Goal: Task Accomplishment & Management: Complete application form

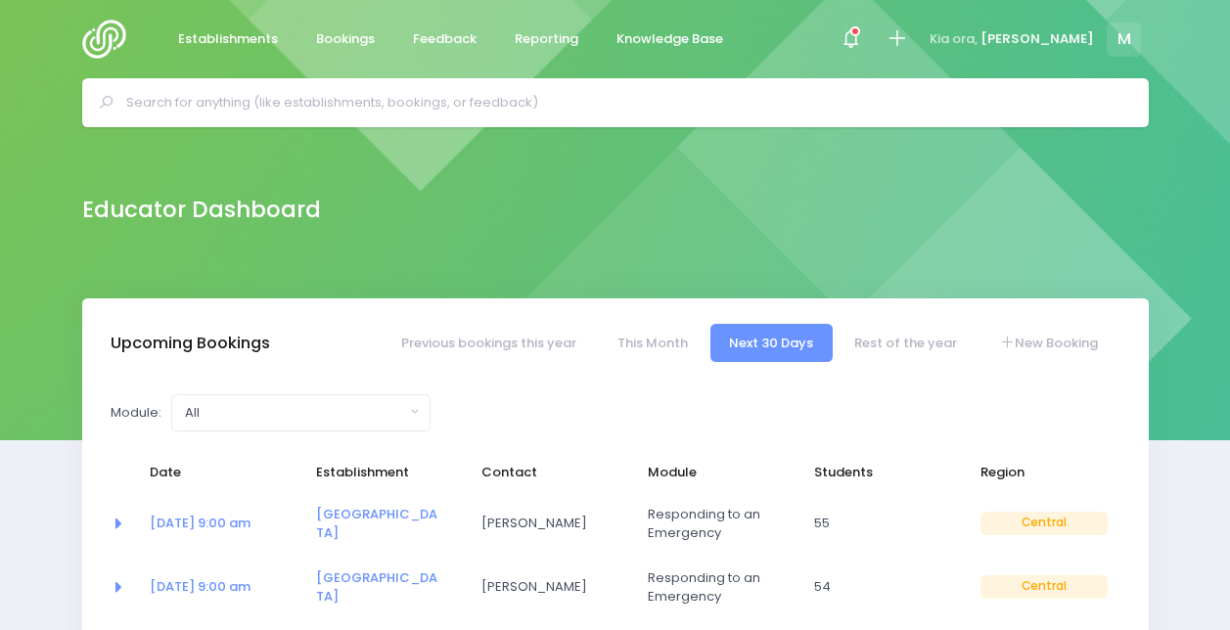
select select "5"
click at [1017, 352] on link "New Booking" at bounding box center [1047, 343] width 137 height 38
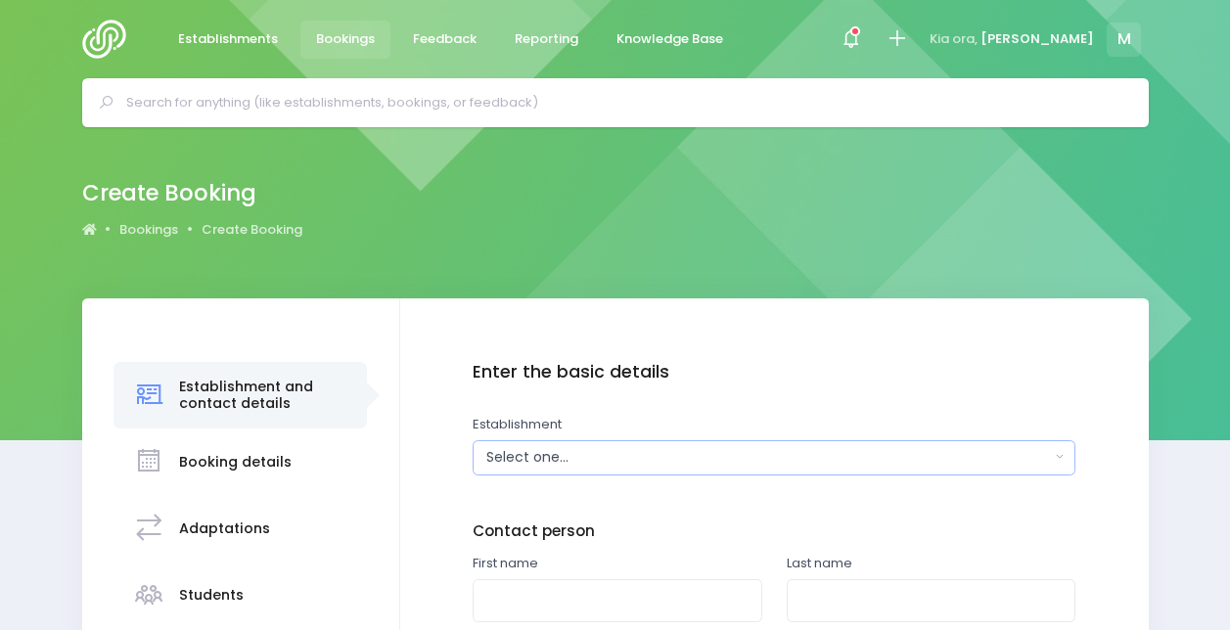
click at [540, 447] on div "Select one..." at bounding box center [768, 457] width 564 height 21
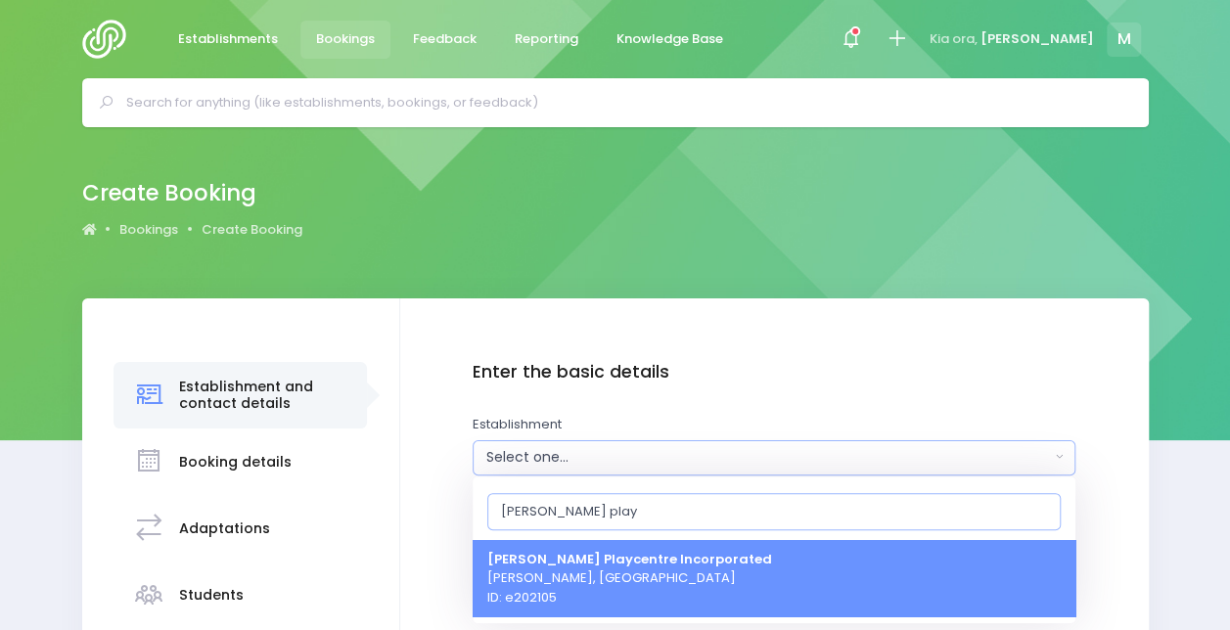
type input "[PERSON_NAME] play"
click at [540, 583] on span "[PERSON_NAME] Playcentre Incorporated [PERSON_NAME], [GEOGRAPHIC_DATA] ID: e202…" at bounding box center [629, 578] width 285 height 58
select select "202105"
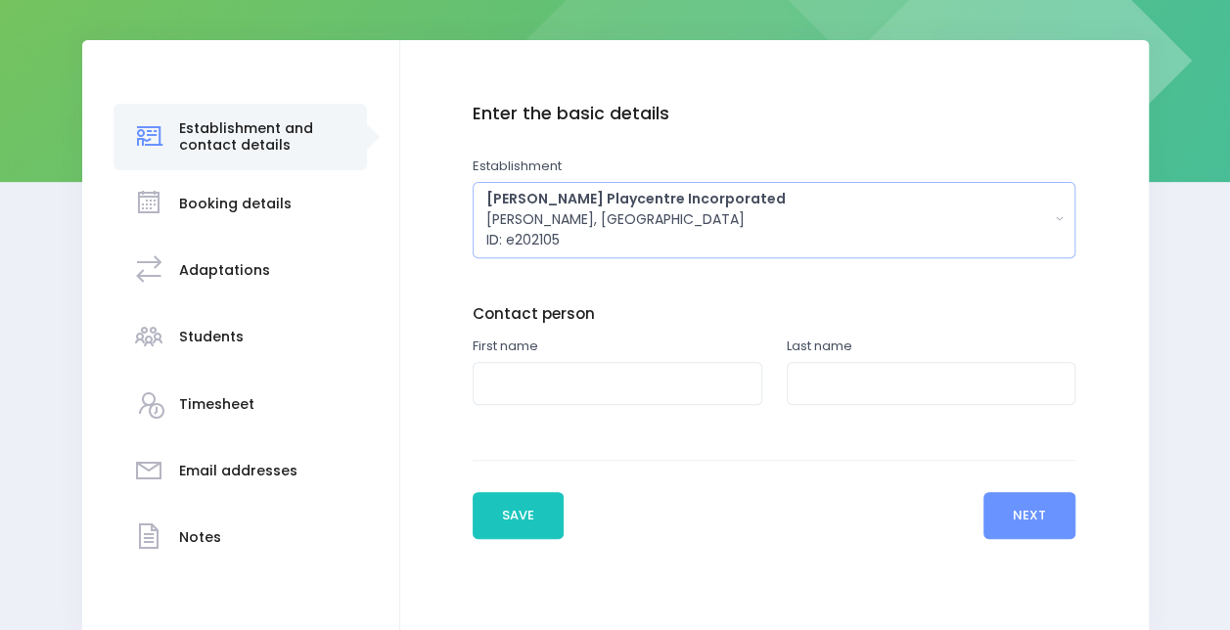
scroll to position [294, 0]
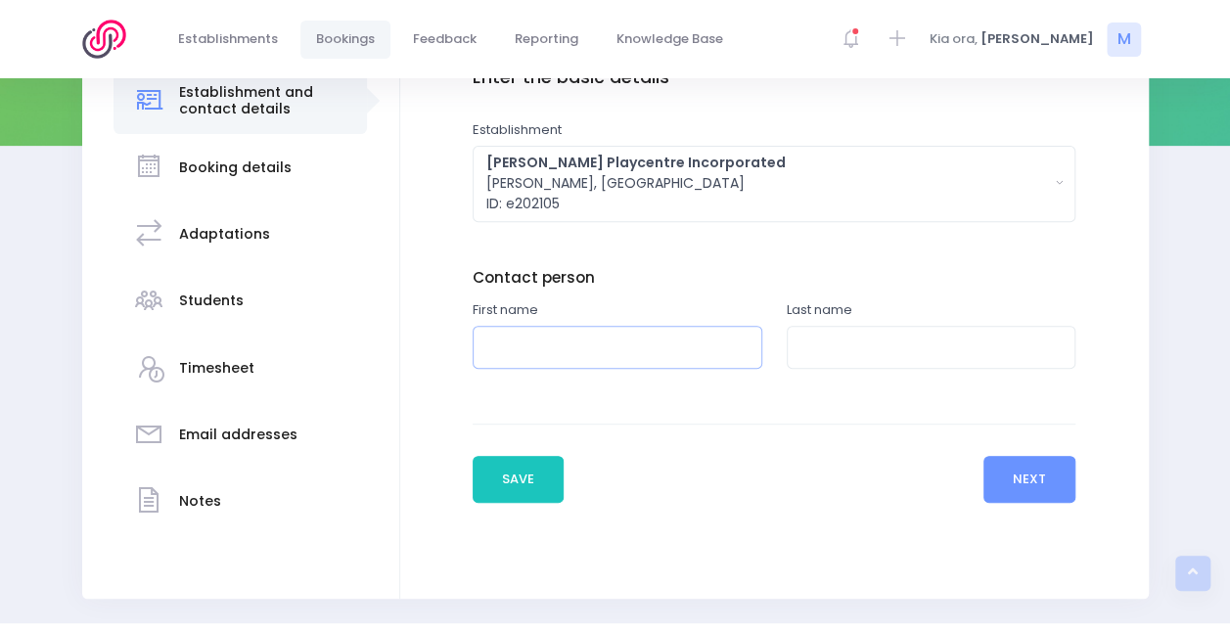
click at [550, 357] on input "text" at bounding box center [618, 348] width 290 height 44
type input "[PERSON_NAME]"
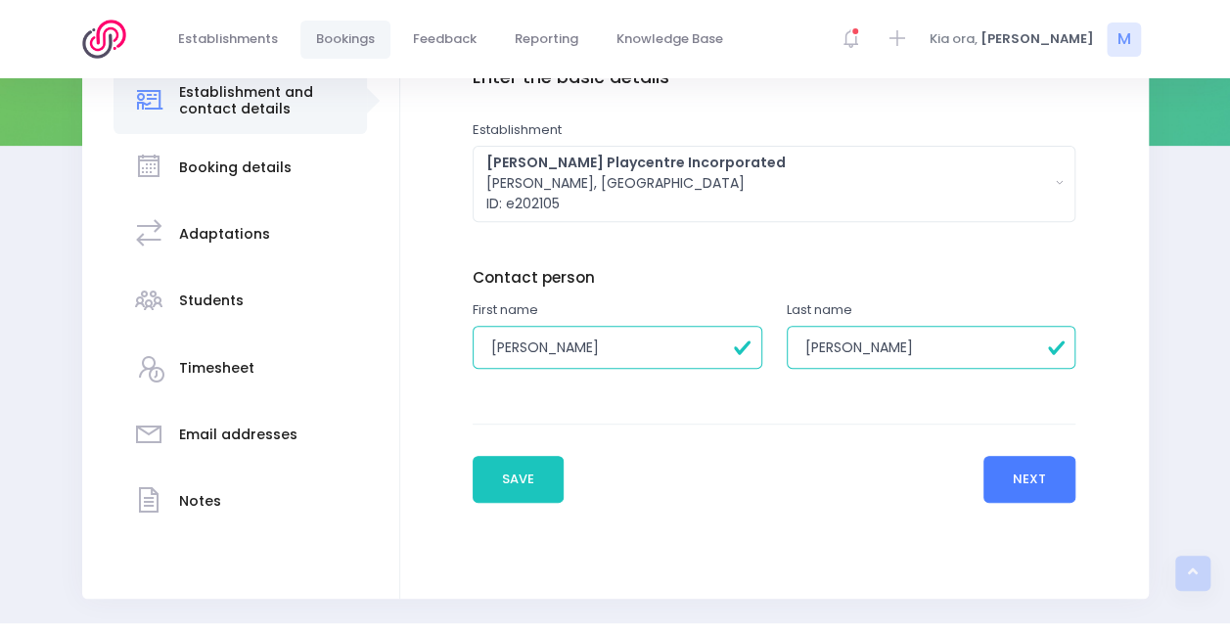
type input "[PERSON_NAME]"
click at [1018, 467] on button "Next" at bounding box center [1029, 479] width 93 height 47
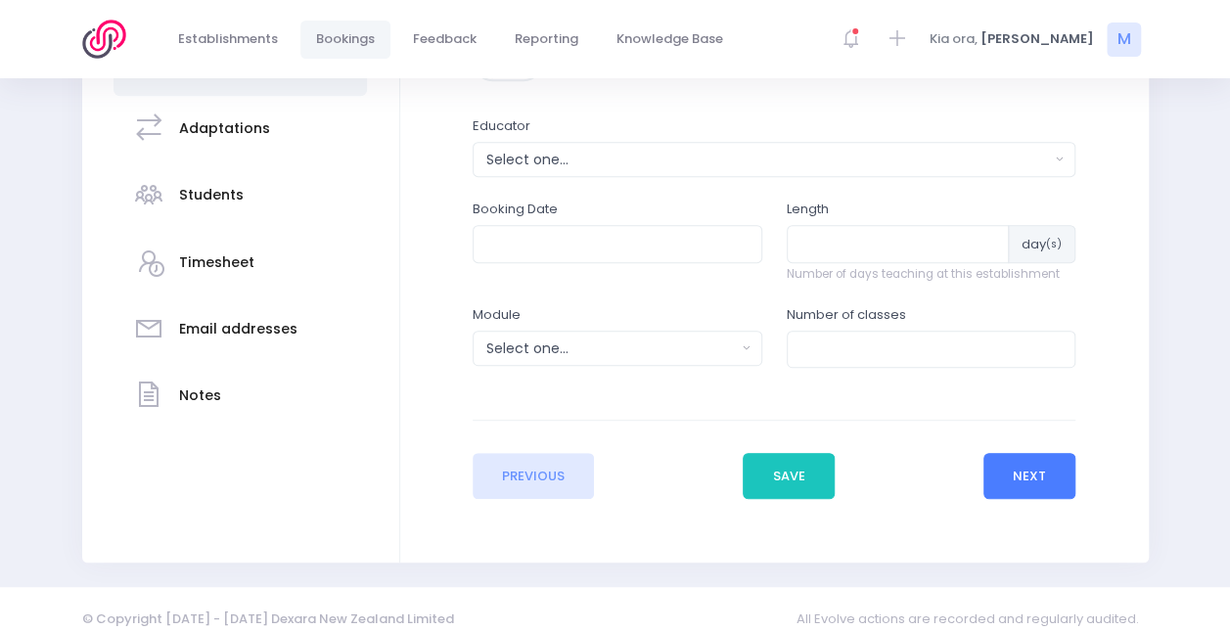
scroll to position [419, 0]
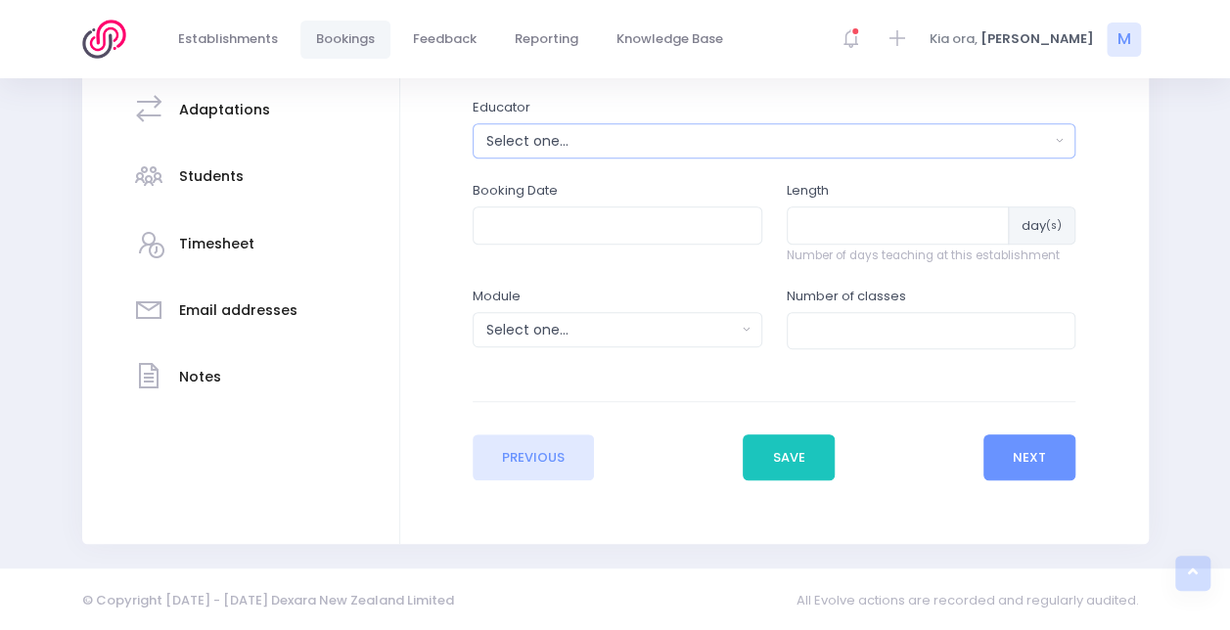
click at [814, 141] on div "Select one..." at bounding box center [768, 141] width 564 height 21
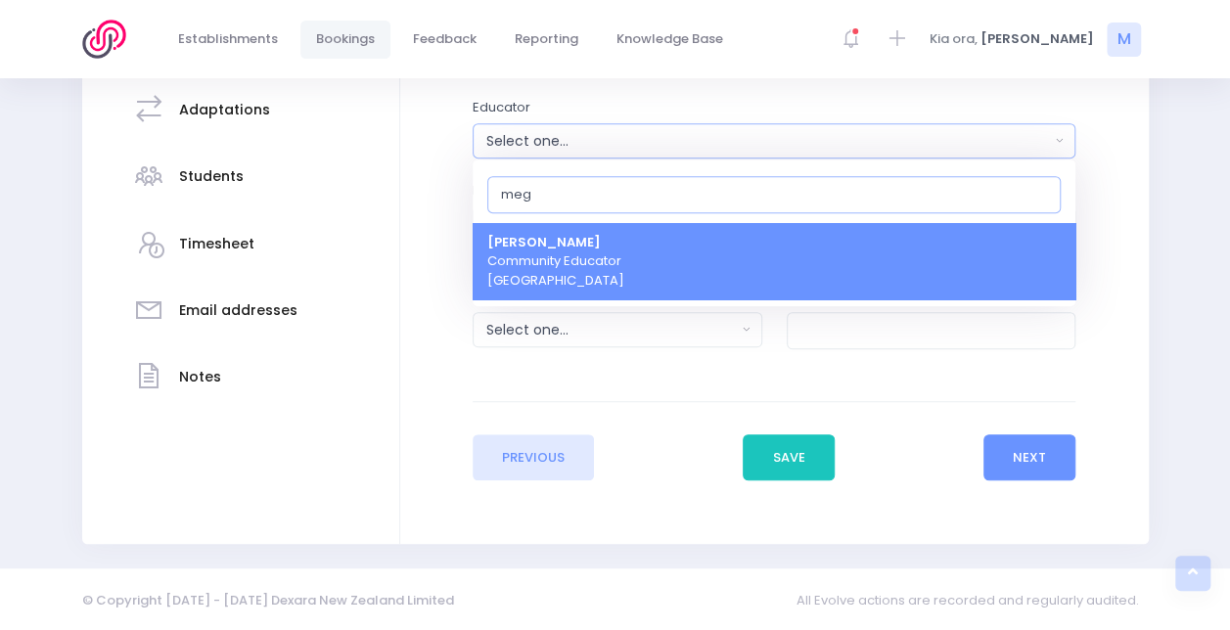
type input "meg"
click at [727, 231] on link "[PERSON_NAME] Community Educator [GEOGRAPHIC_DATA]" at bounding box center [774, 261] width 603 height 77
select select "399566"
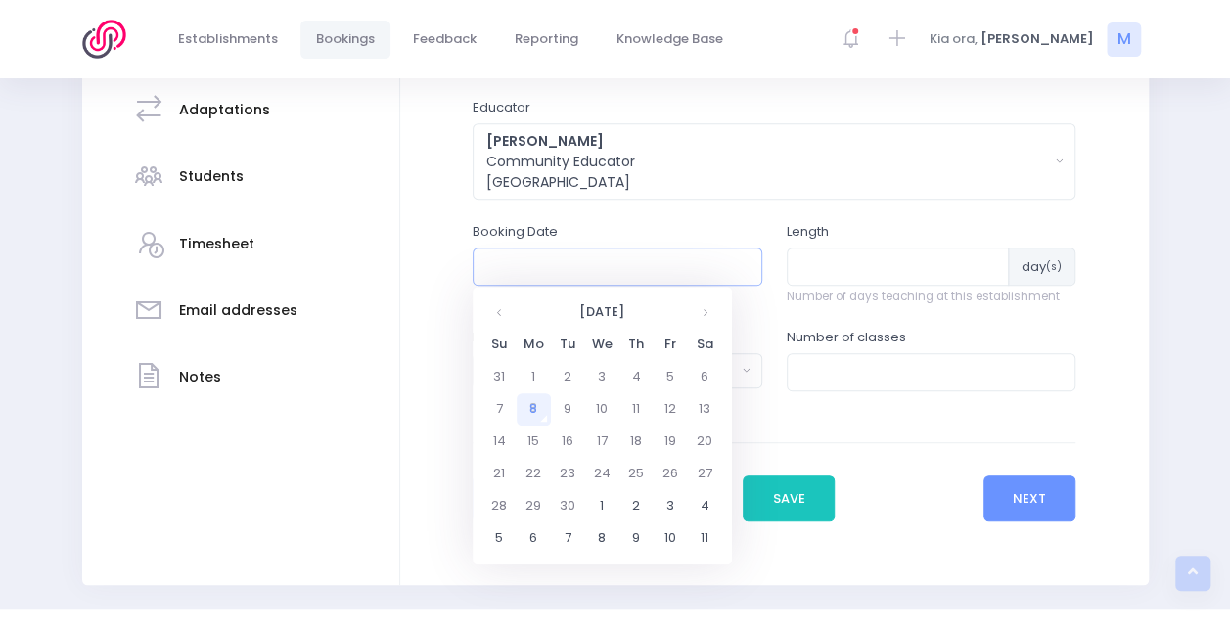
click at [687, 251] on input "text" at bounding box center [618, 266] width 290 height 37
click at [663, 434] on td "19" at bounding box center [671, 442] width 34 height 32
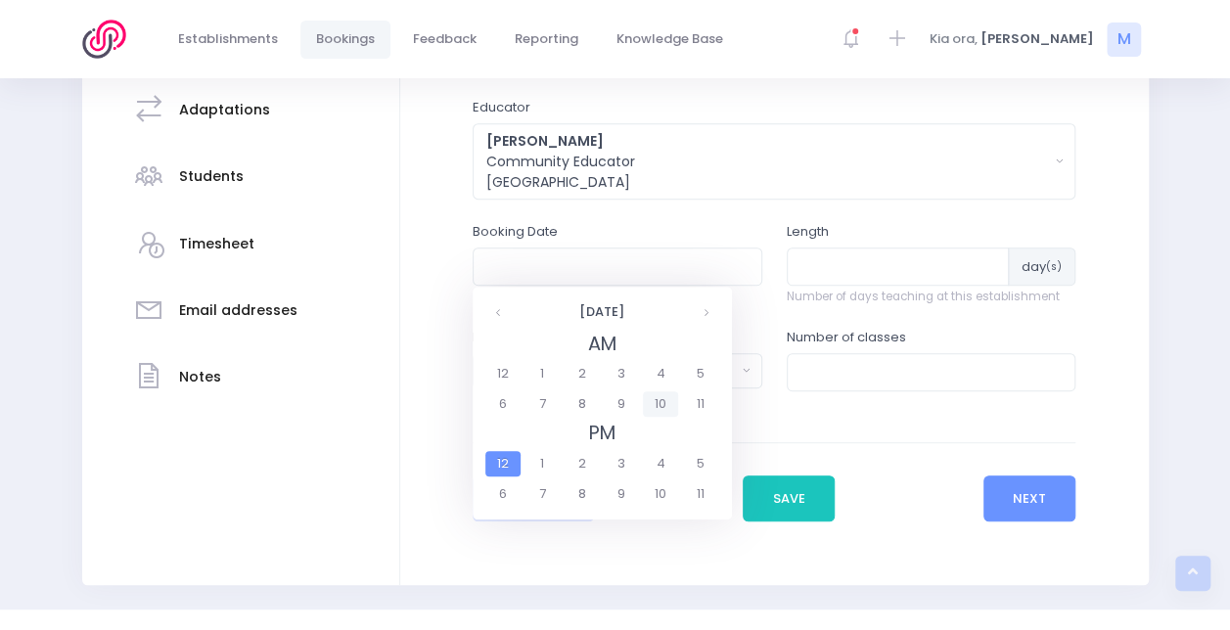
click at [652, 395] on span "10" at bounding box center [660, 403] width 34 height 25
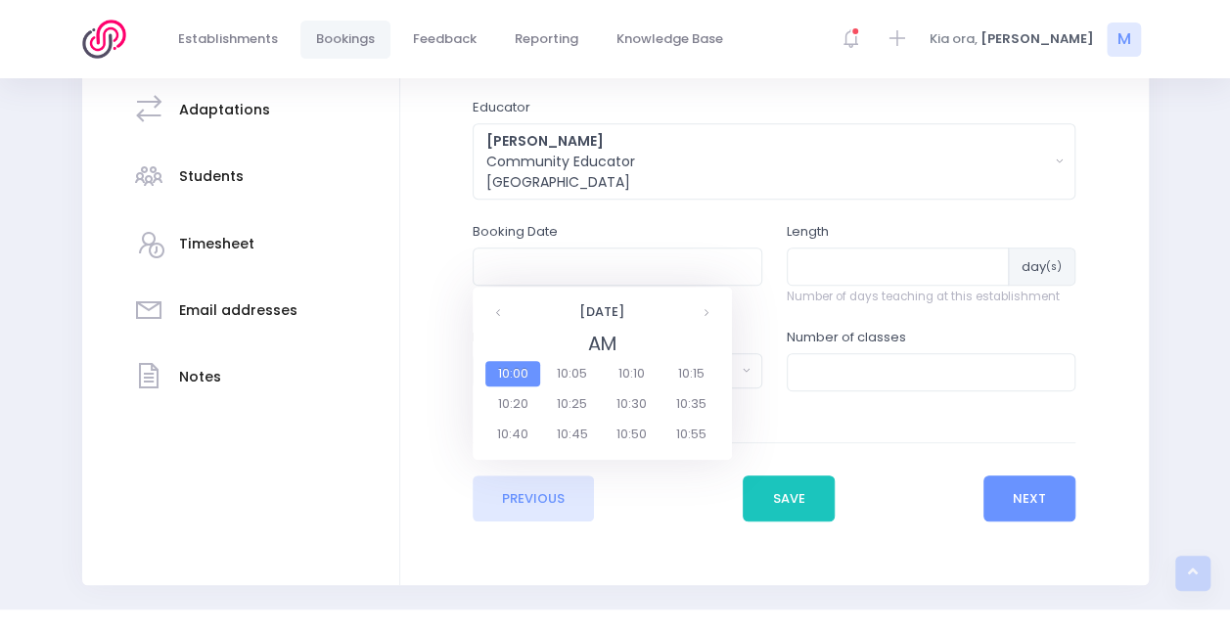
click at [527, 373] on span "10:00" at bounding box center [512, 373] width 55 height 25
type input "[DATE] 10:00 AM"
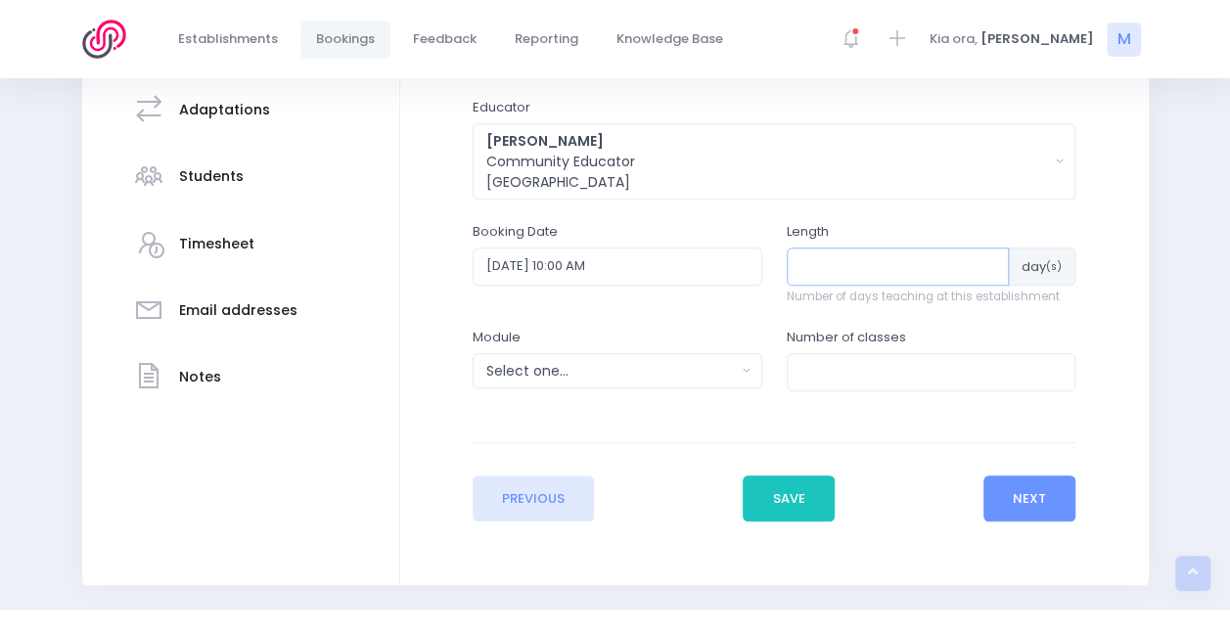
click at [814, 273] on input "number" at bounding box center [898, 266] width 223 height 37
type input "1"
click at [849, 374] on input "number" at bounding box center [932, 371] width 290 height 37
type input "1"
click at [644, 374] on div "Select one..." at bounding box center [610, 371] width 249 height 21
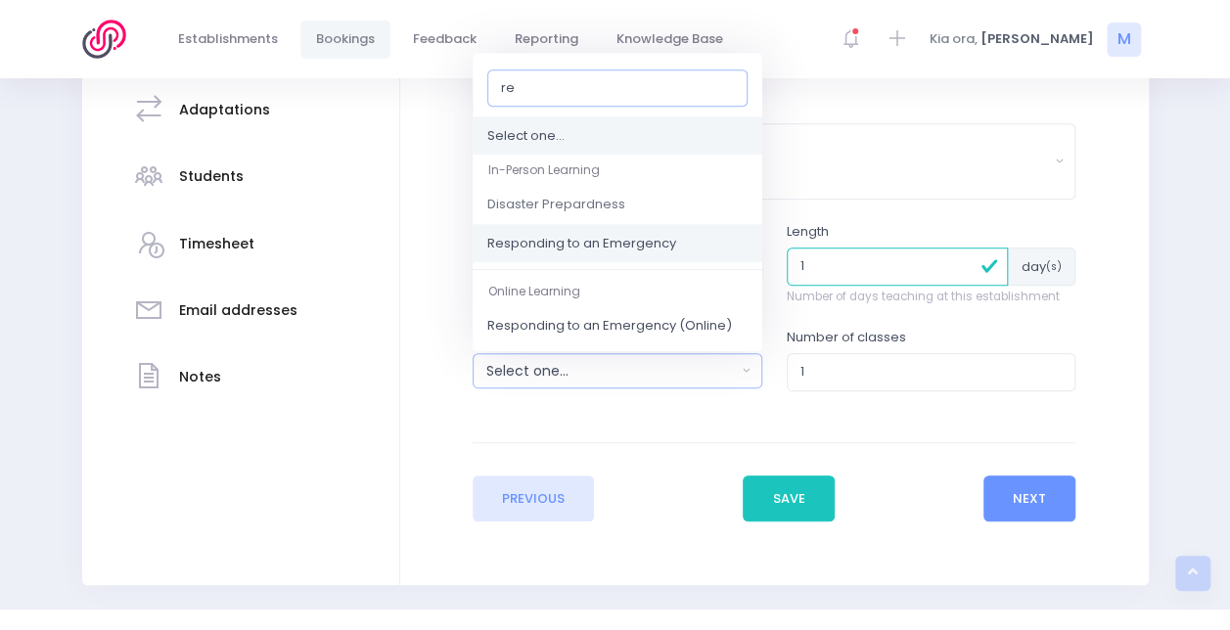
type input "re"
click at [630, 241] on span "Responding to an Emergency" at bounding box center [581, 244] width 189 height 20
select select "Responding to an Emergency"
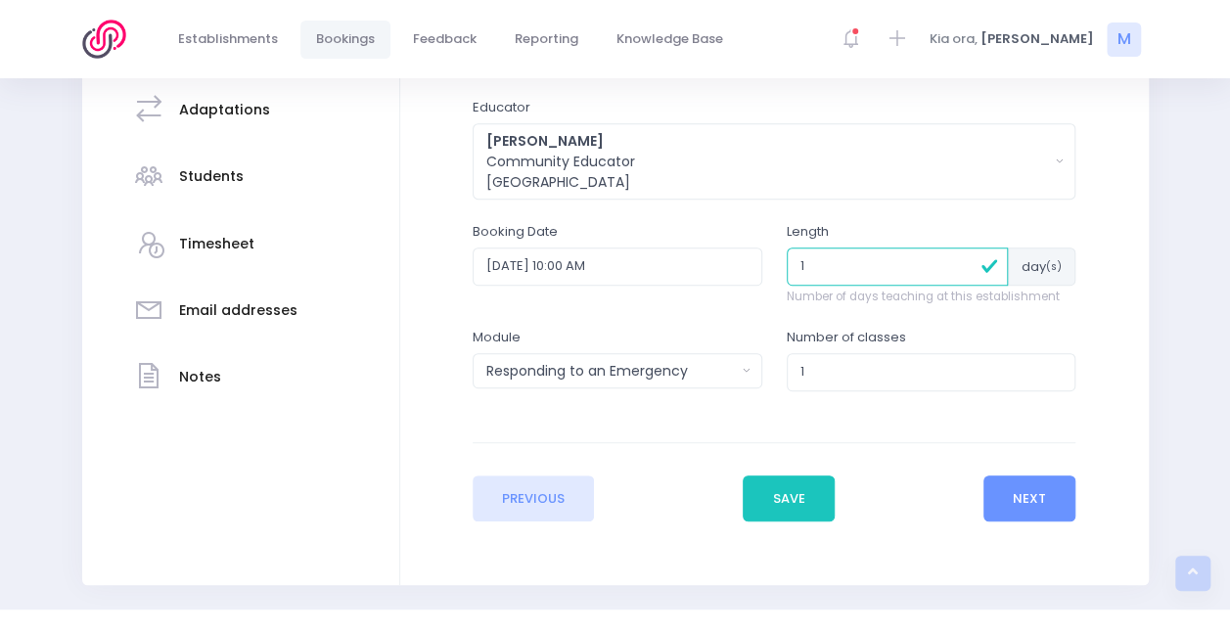
click at [761, 435] on form "Enter the basic details Establishment Select one... ** Do not use, double up **…" at bounding box center [774, 232] width 603 height 578
click at [1015, 487] on button "Next" at bounding box center [1029, 498] width 93 height 47
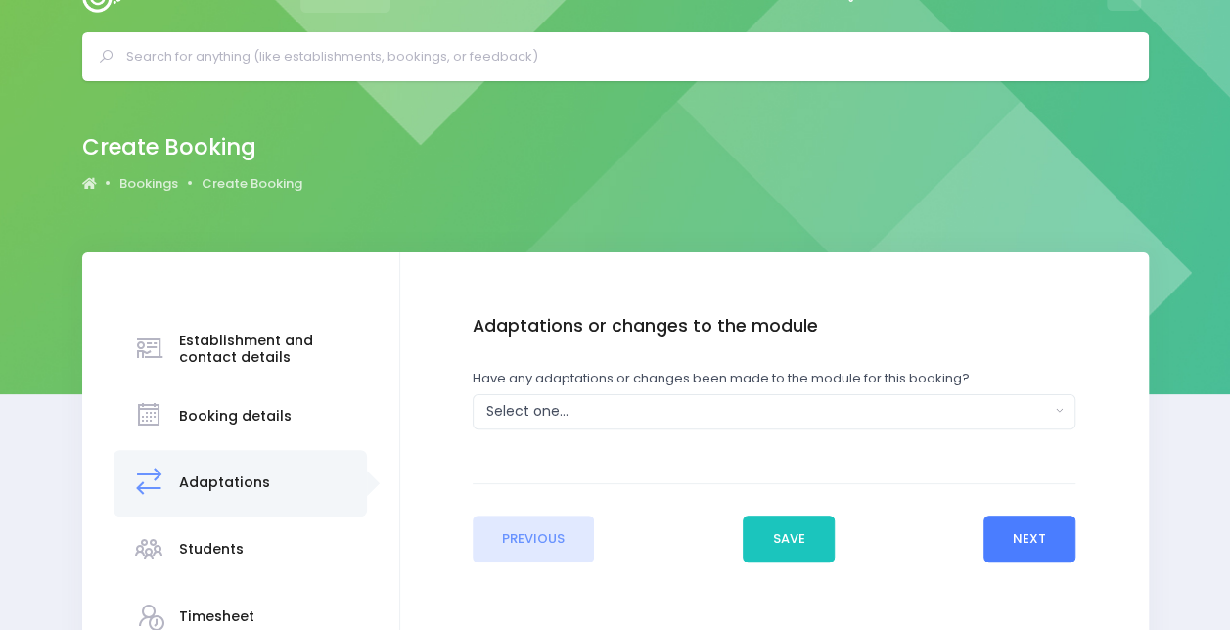
scroll to position [0, 0]
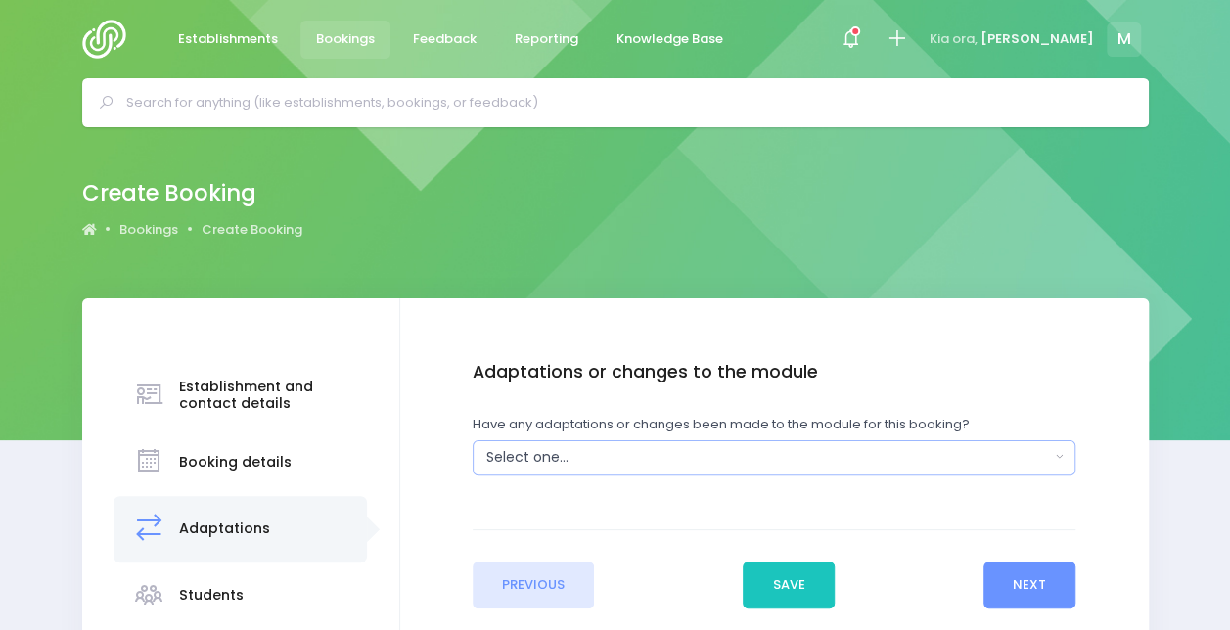
click at [584, 455] on div "Select one..." at bounding box center [768, 457] width 564 height 21
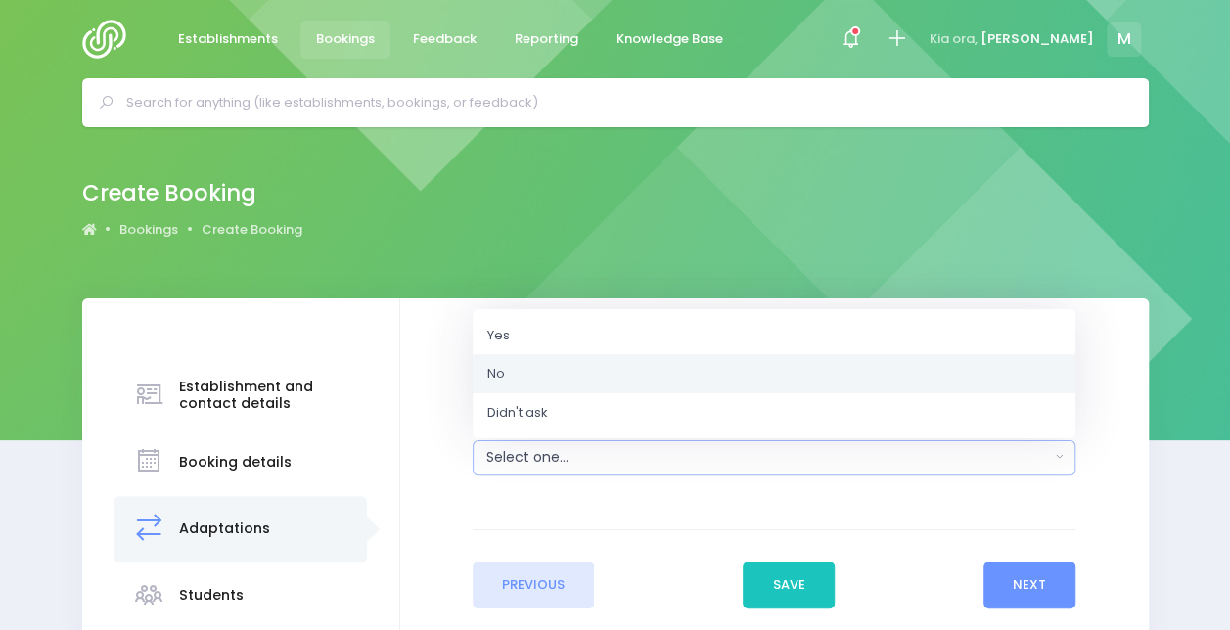
click at [509, 385] on link "No" at bounding box center [774, 373] width 603 height 39
select select "No"
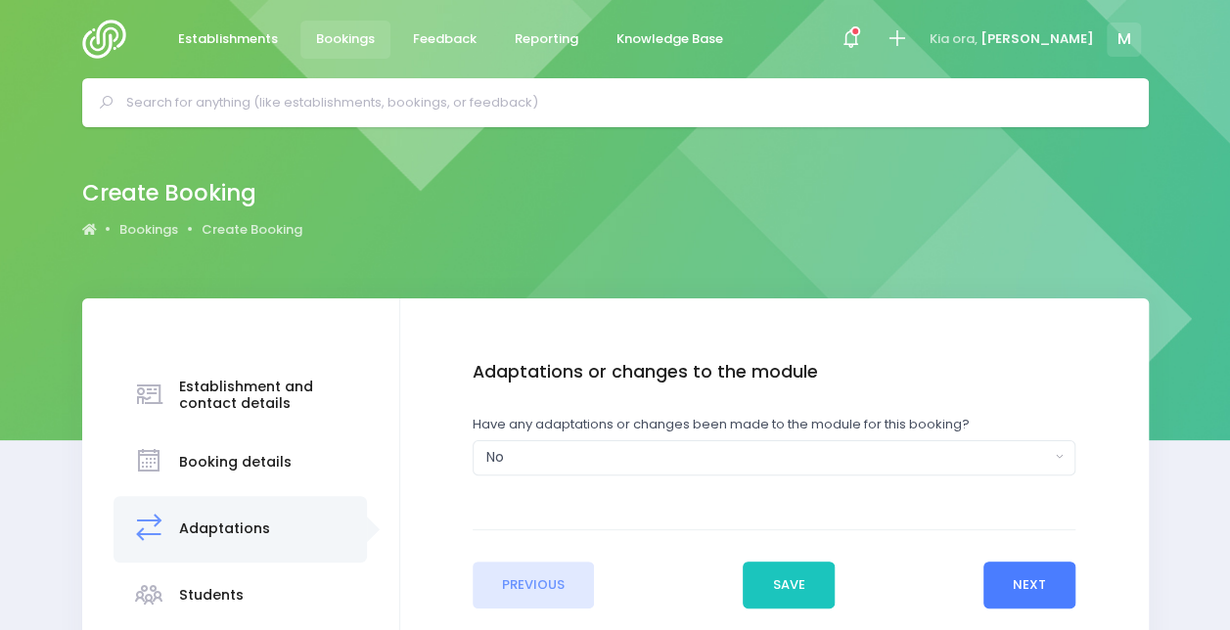
click at [1019, 575] on button "Next" at bounding box center [1029, 585] width 93 height 47
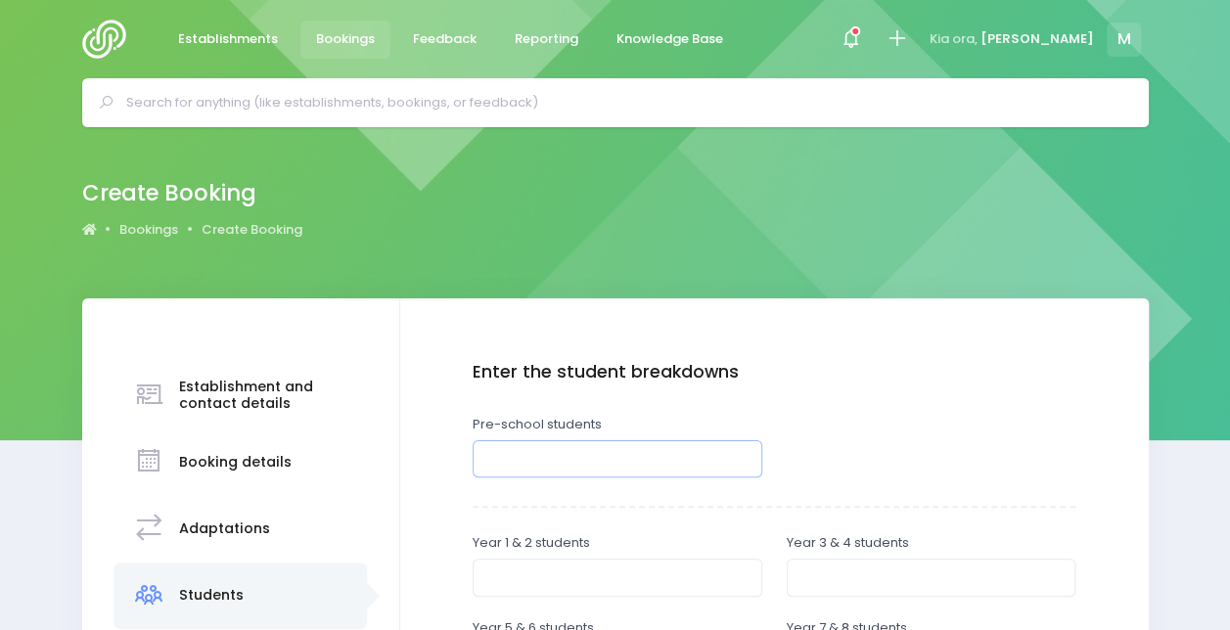
click at [569, 457] on input "number" at bounding box center [618, 458] width 290 height 37
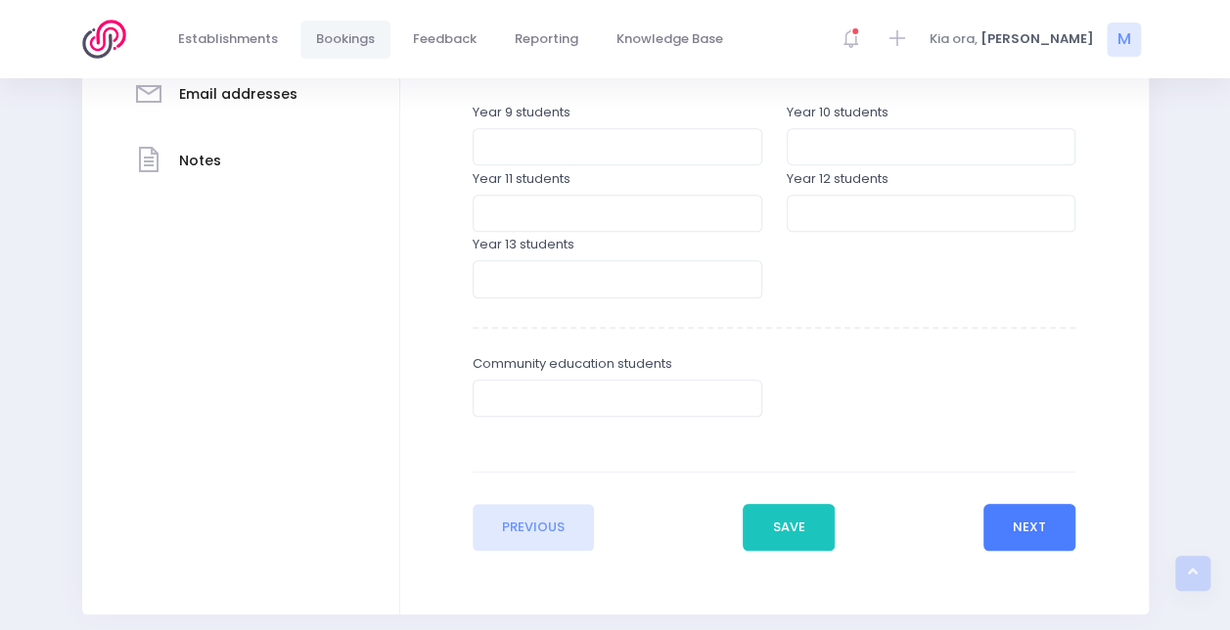
type input "30"
click at [1035, 534] on button "Next" at bounding box center [1029, 527] width 93 height 47
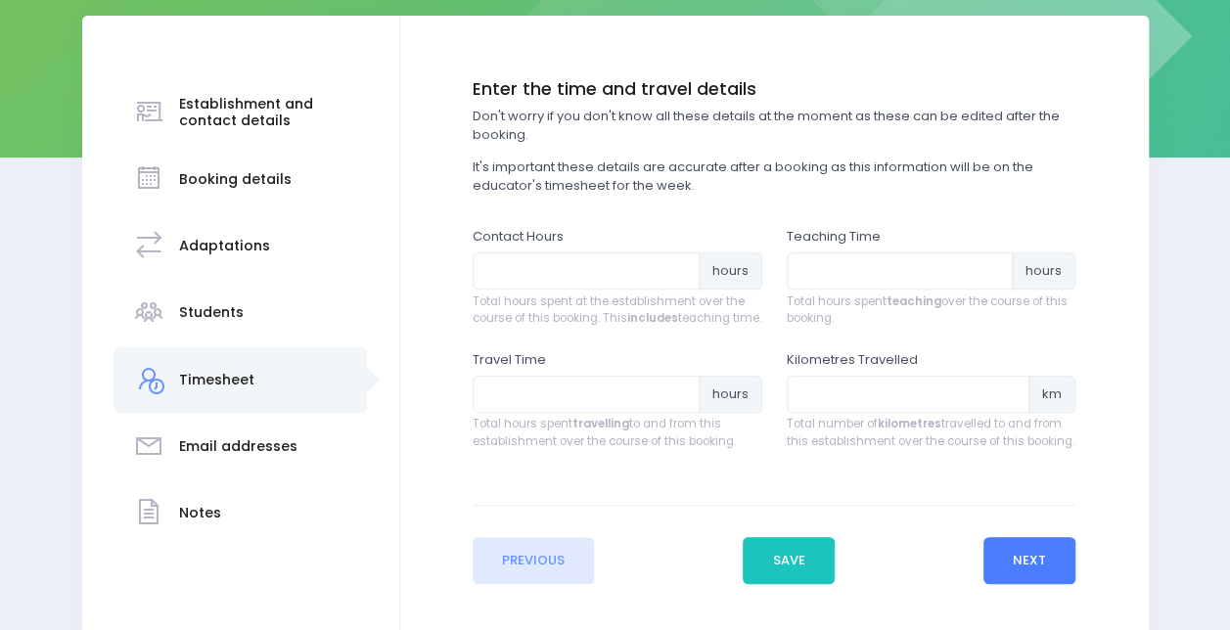
scroll to position [286, 0]
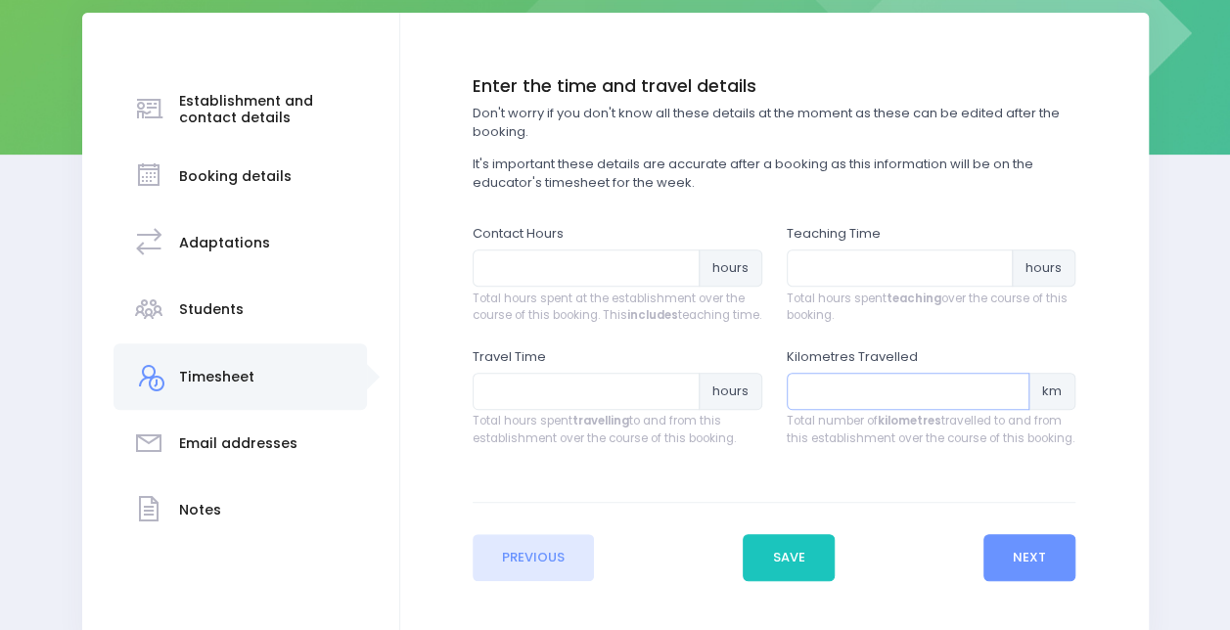
click at [822, 410] on input "number" at bounding box center [909, 391] width 244 height 37
type input "3.2"
click at [506, 410] on input "number" at bounding box center [586, 391] width 227 height 37
type input ".25"
click at [847, 266] on input "number" at bounding box center [900, 267] width 227 height 37
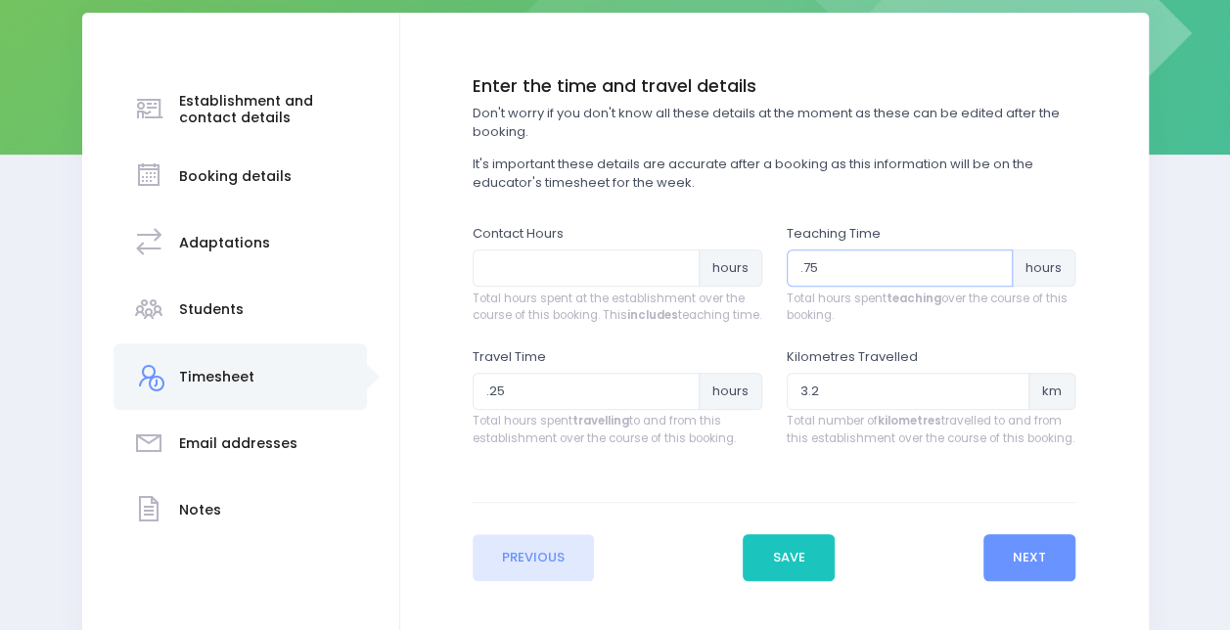
type input ".75"
click at [590, 256] on input "number" at bounding box center [586, 267] width 227 height 37
type input "1"
click at [1029, 579] on button "Next" at bounding box center [1029, 557] width 93 height 47
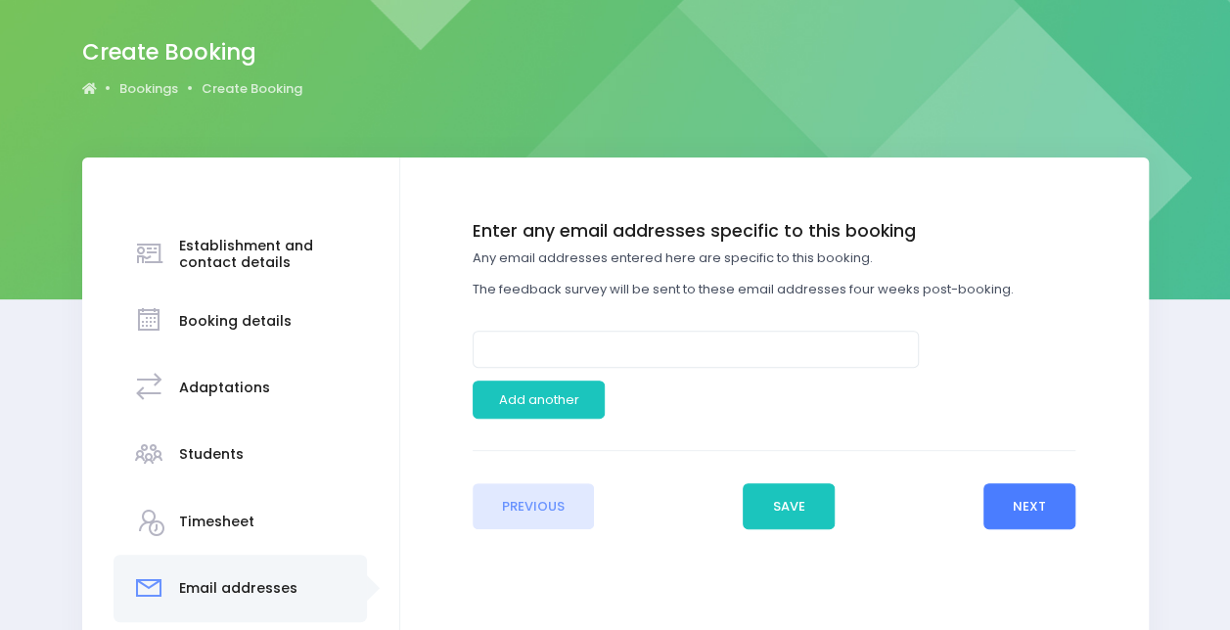
scroll to position [153, 0]
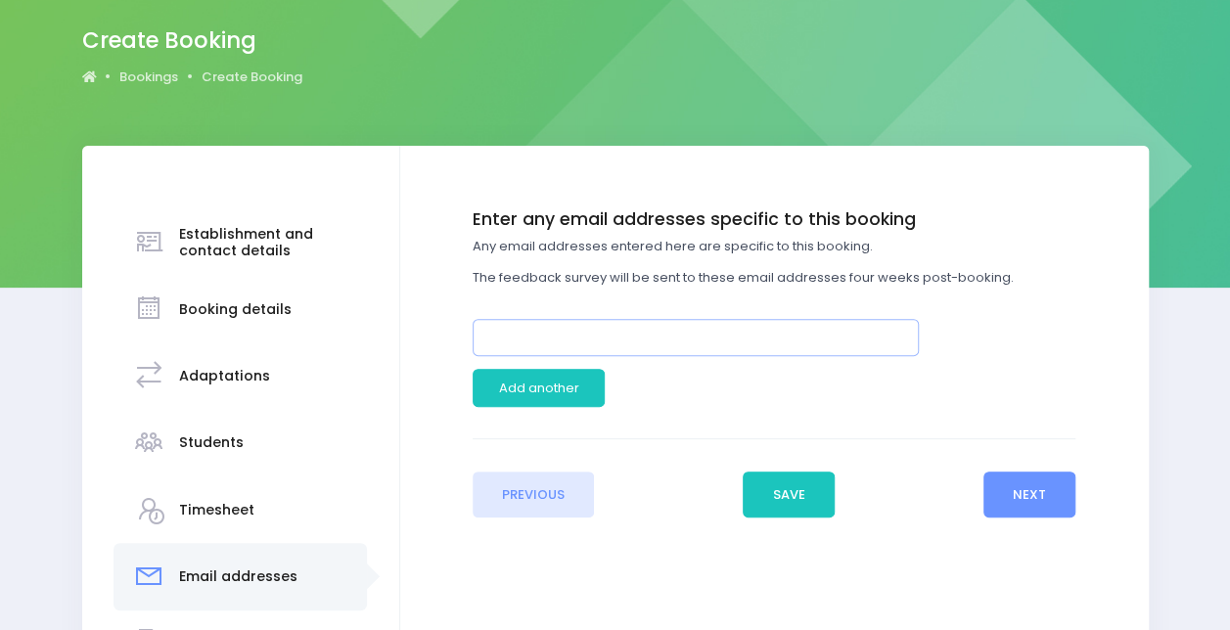
click at [773, 330] on input "email" at bounding box center [696, 337] width 446 height 37
type input "[PERSON_NAME][EMAIL_ADDRESS][DOMAIN_NAME]"
click at [980, 477] on div "Previous Save Next" at bounding box center [774, 477] width 603 height 79
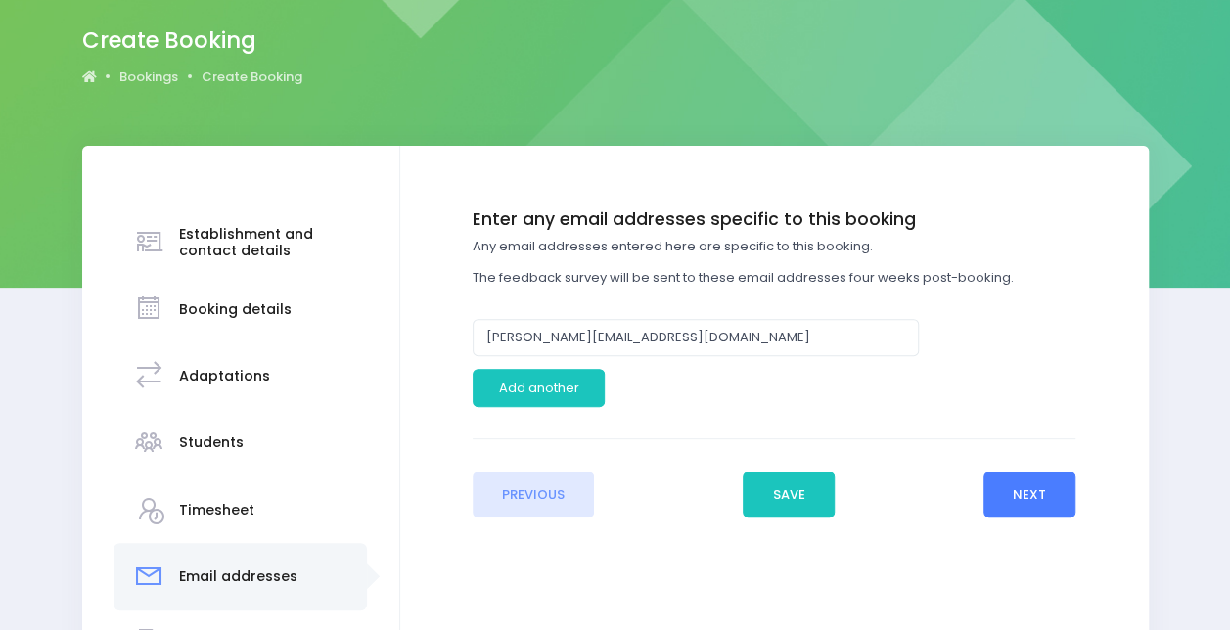
click at [1051, 509] on button "Next" at bounding box center [1029, 495] width 93 height 47
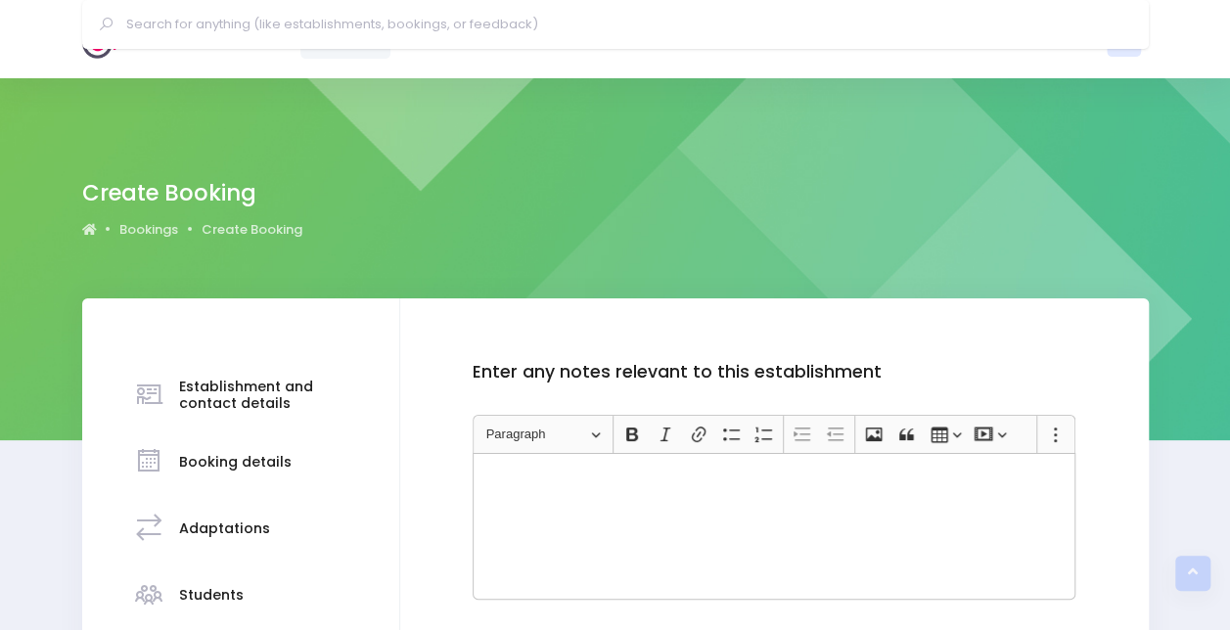
scroll to position [350, 0]
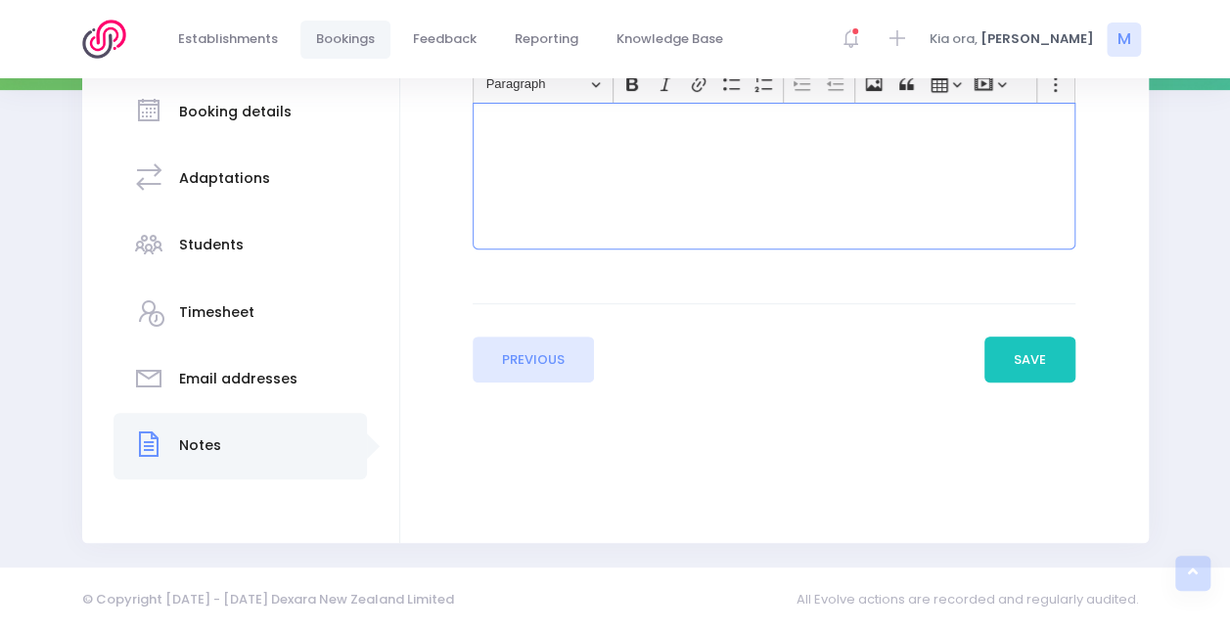
click at [841, 190] on div "Rich Text Editor, main" at bounding box center [774, 176] width 603 height 147
click at [1046, 354] on button "Save" at bounding box center [1030, 360] width 92 height 47
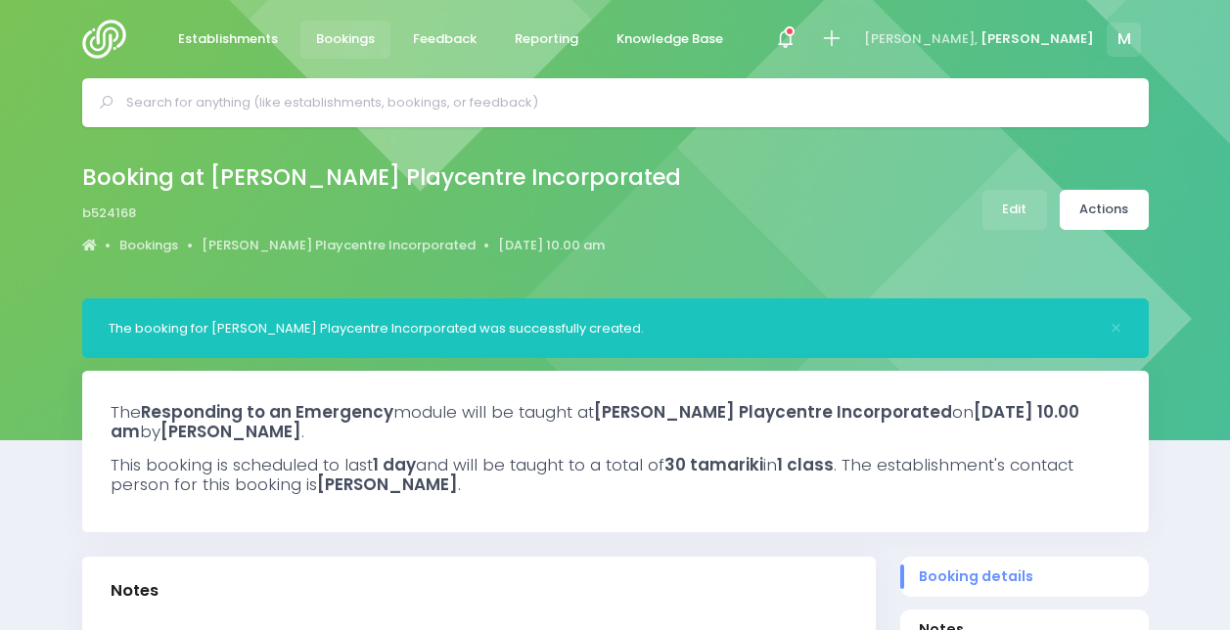
select select "5"
click at [1085, 233] on div "Booking at Levin Playcentre Incorporated b524168 Bookings Levin Playcentre Inco…" at bounding box center [615, 209] width 1115 height 103
click at [1082, 217] on link "Actions" at bounding box center [1104, 210] width 89 height 40
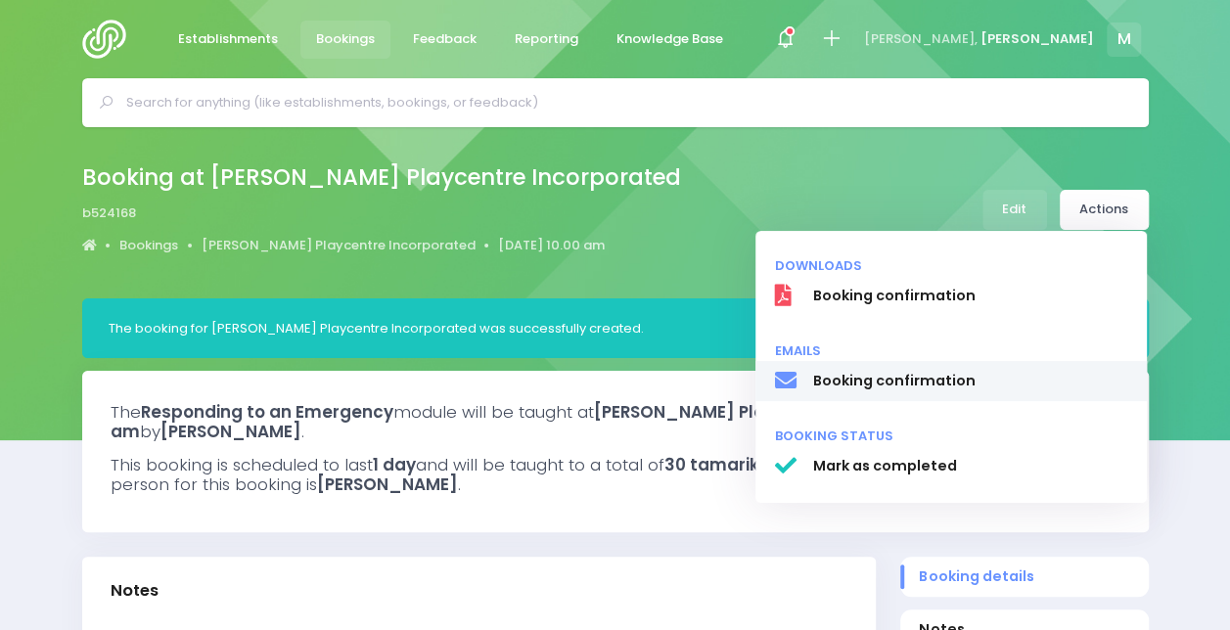
click at [899, 394] on link "Booking confirmation" at bounding box center [950, 381] width 391 height 41
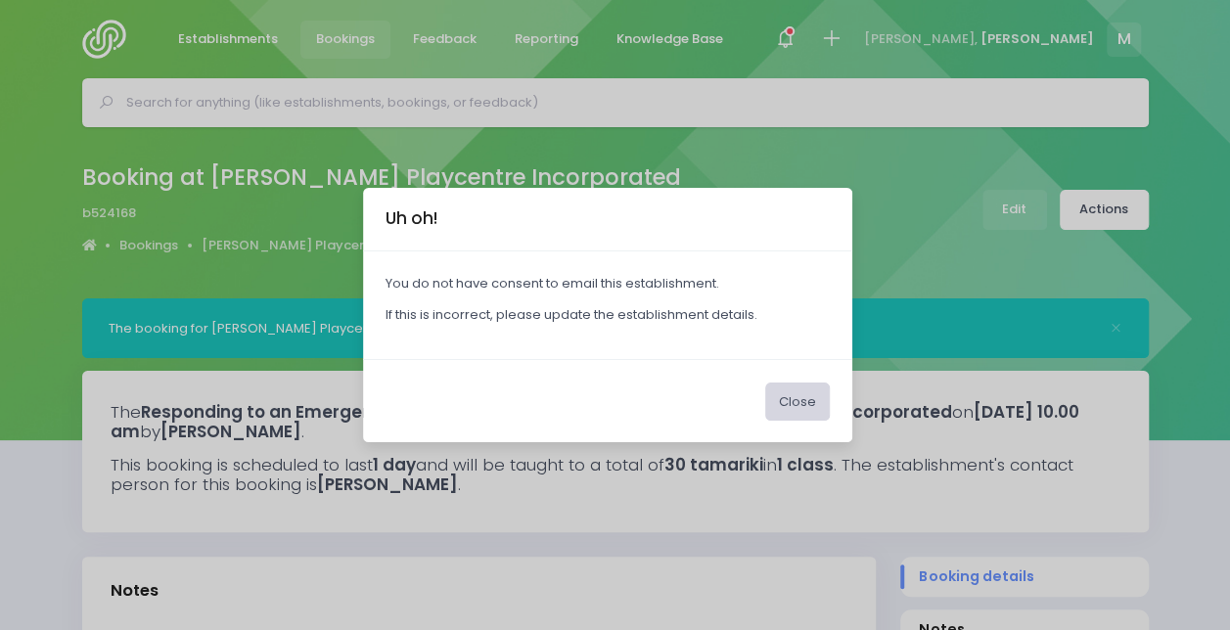
click at [809, 405] on button "Close" at bounding box center [797, 401] width 65 height 37
